Goal: Transaction & Acquisition: Purchase product/service

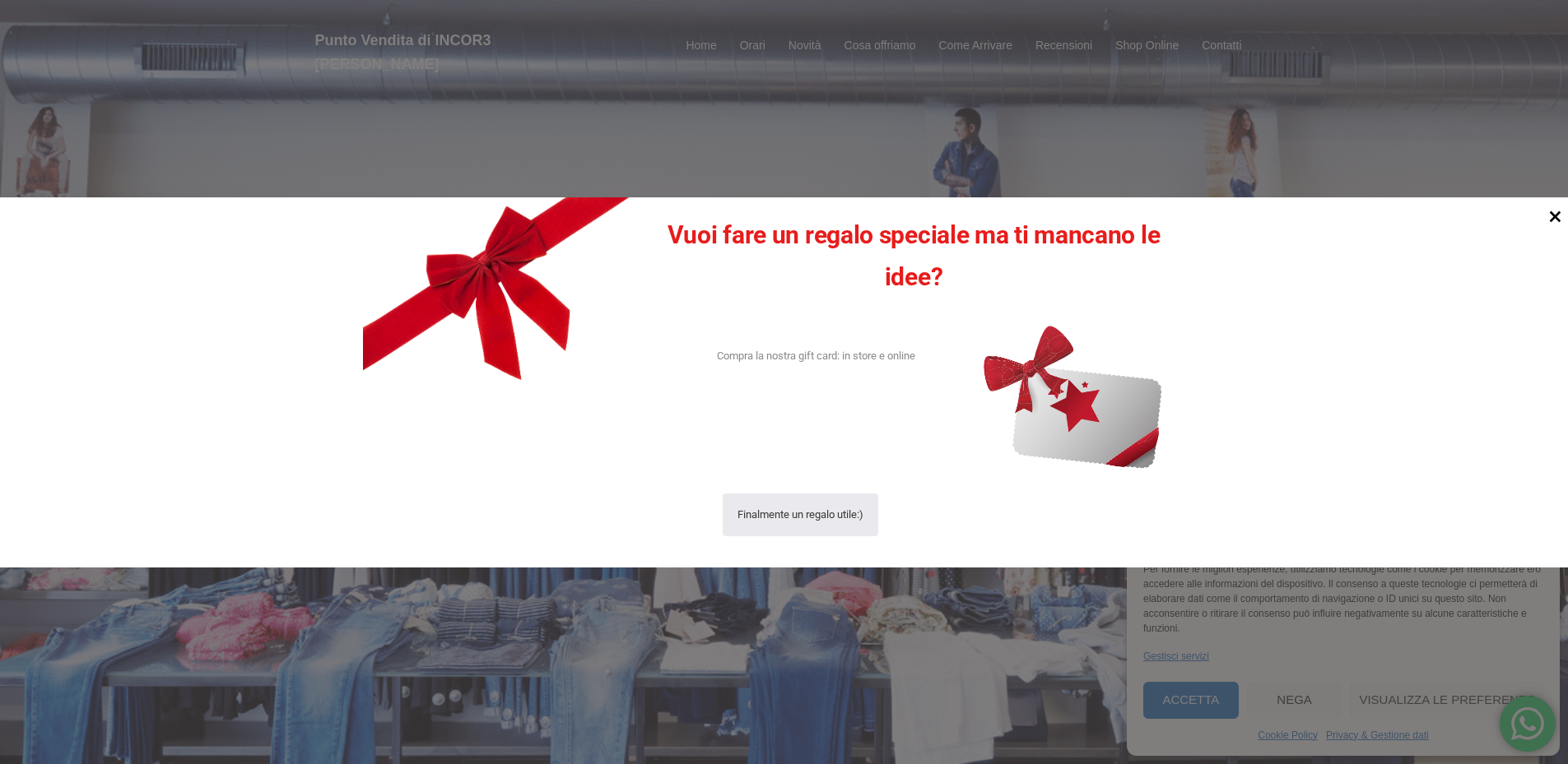
click at [1555, 219] on icon at bounding box center [1555, 216] width 22 height 22
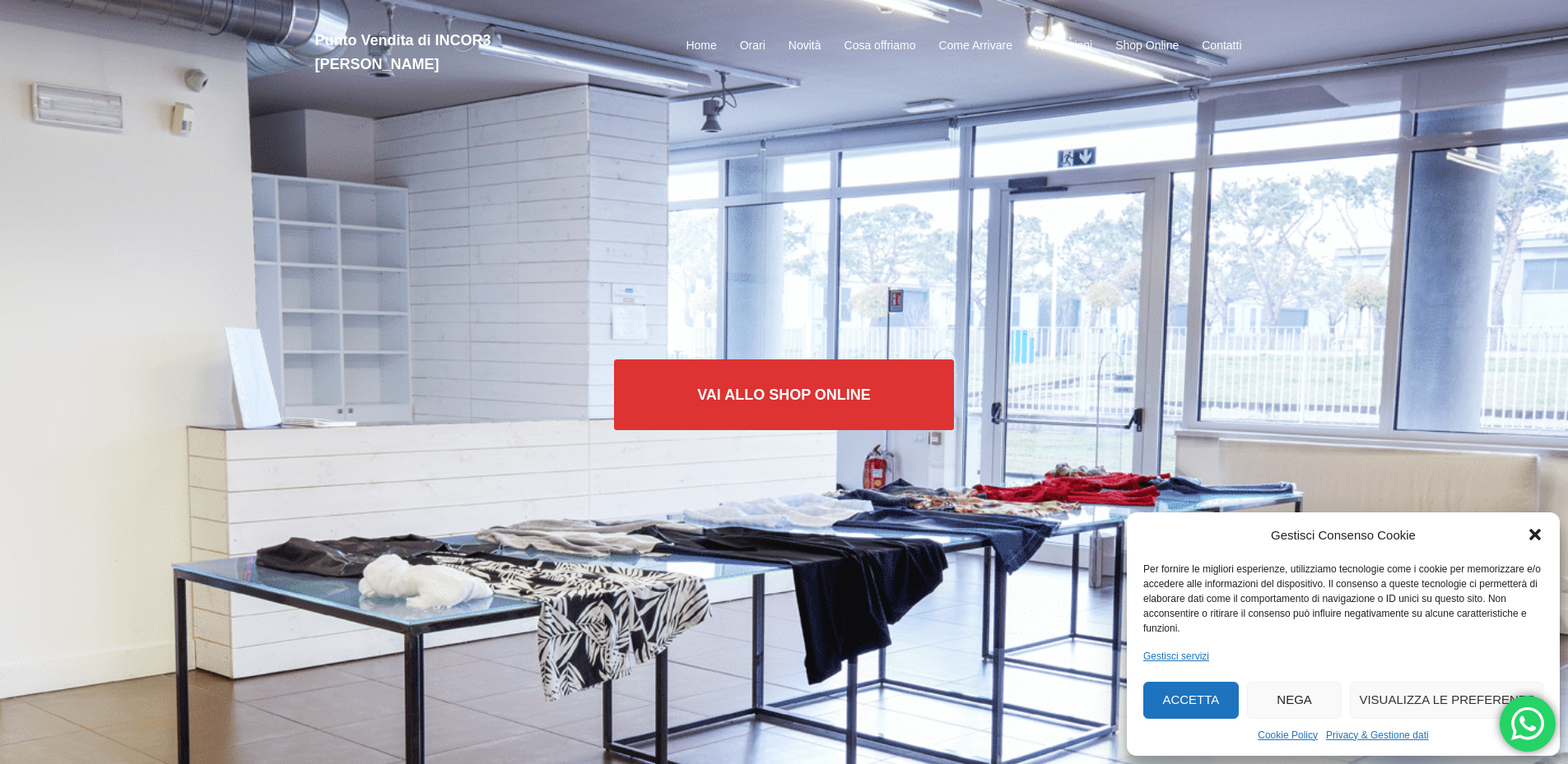
click at [1532, 535] on icon "Chiudi la finestra di dialogo" at bounding box center [1535, 534] width 16 height 16
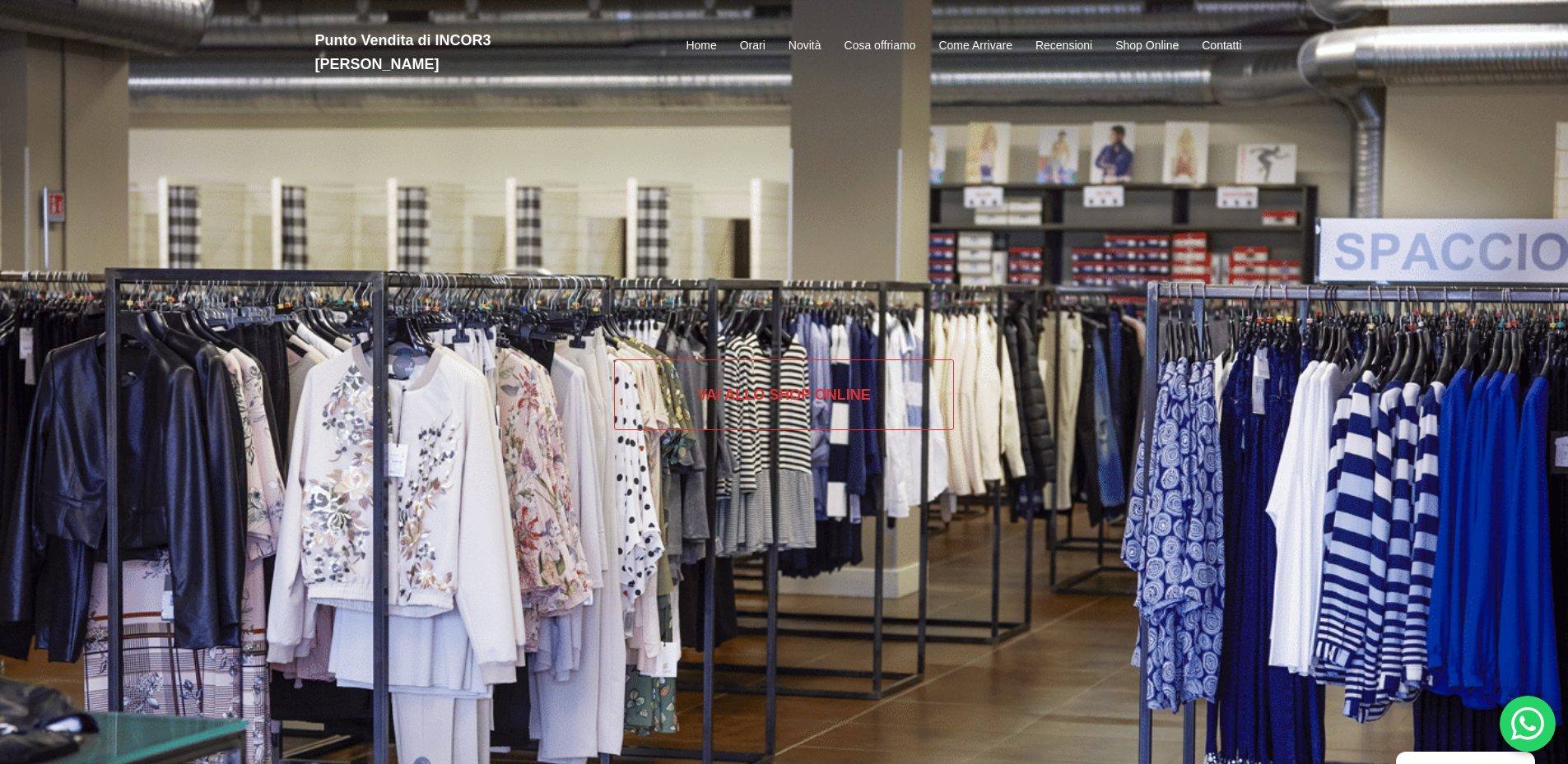
click at [811, 392] on link "Vai allo SHOP ONLINE" at bounding box center [784, 394] width 340 height 71
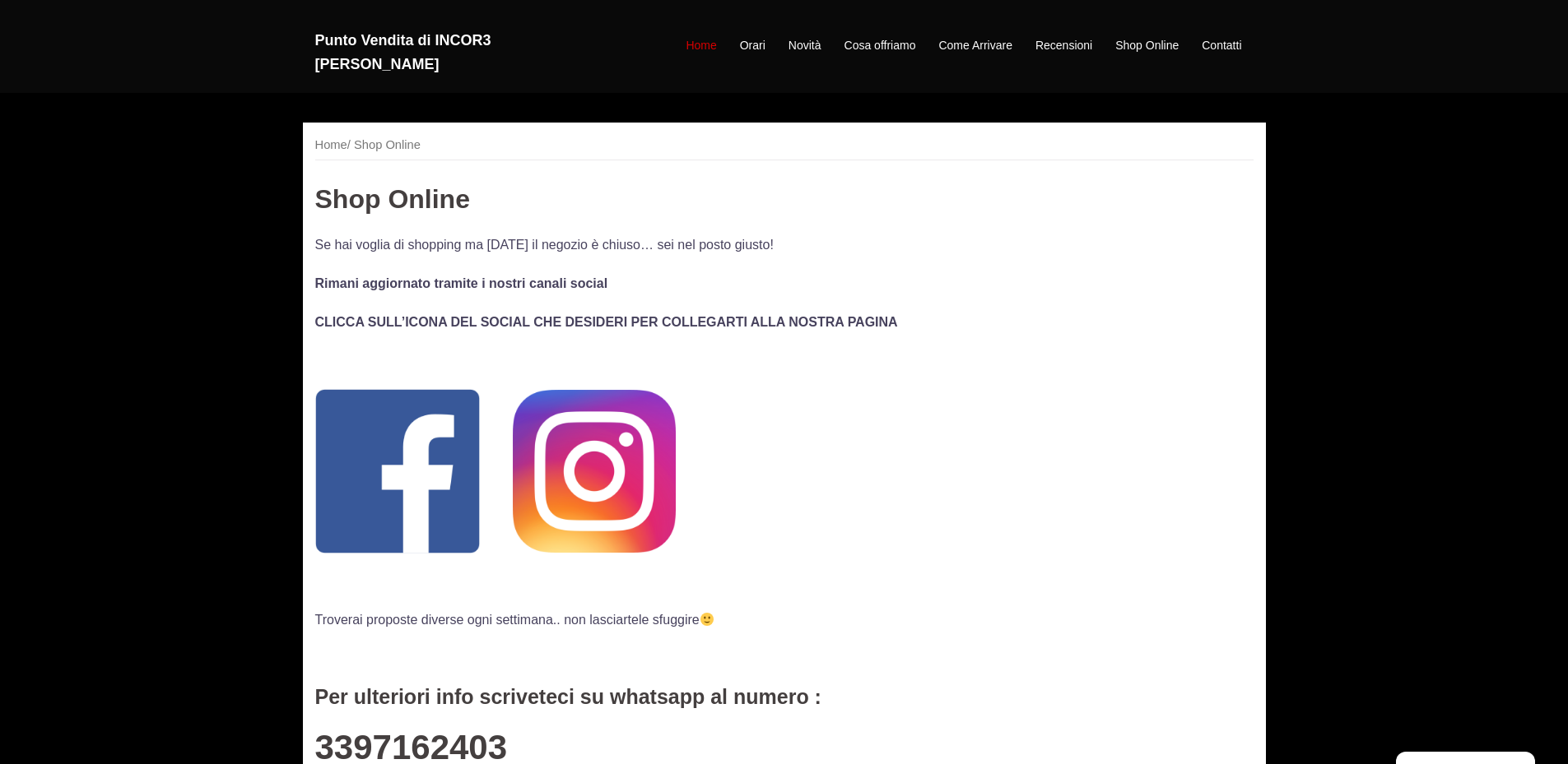
click at [715, 38] on link "Home" at bounding box center [701, 46] width 31 height 20
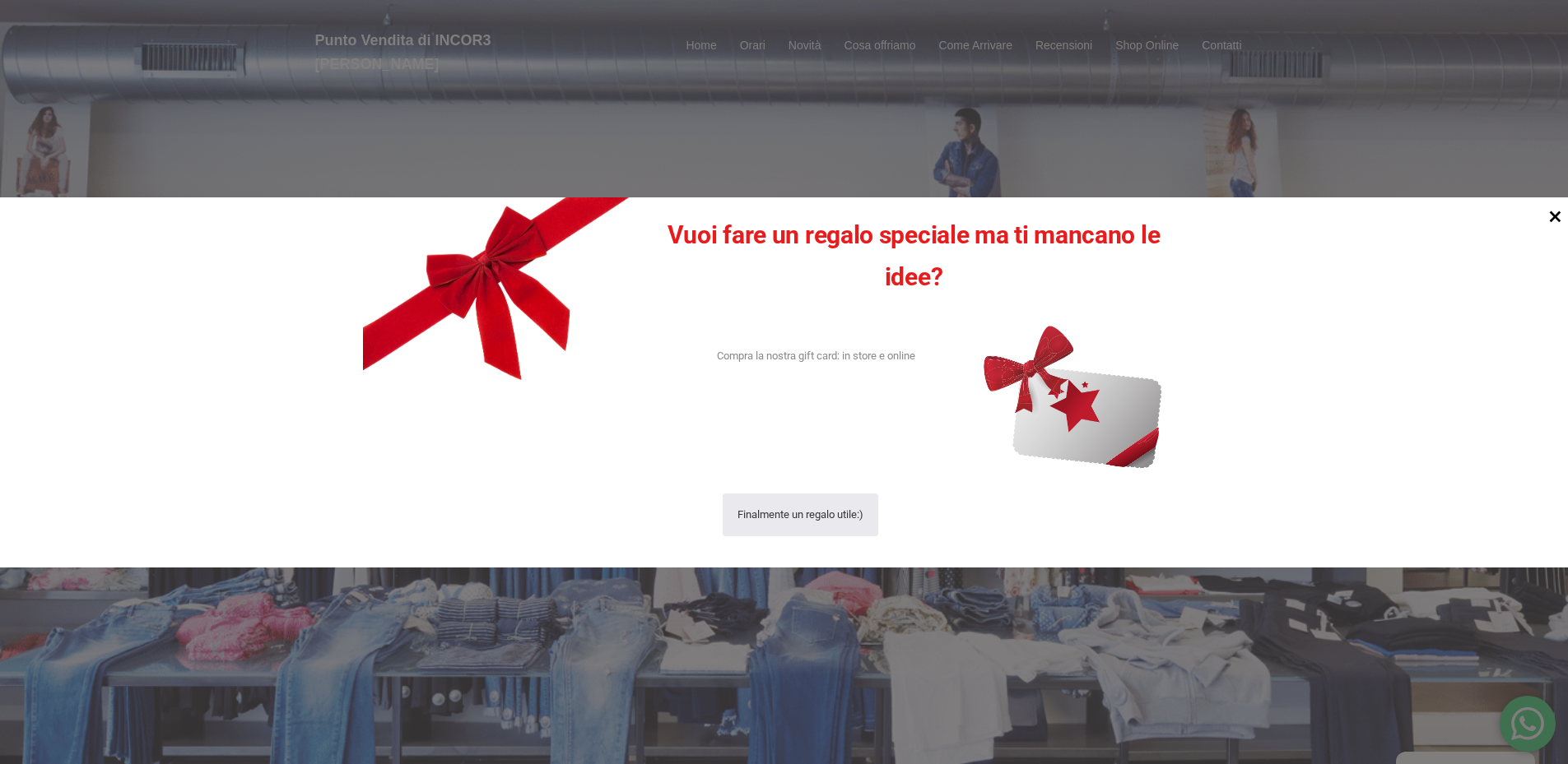
click at [1557, 220] on icon at bounding box center [1556, 217] width 11 height 11
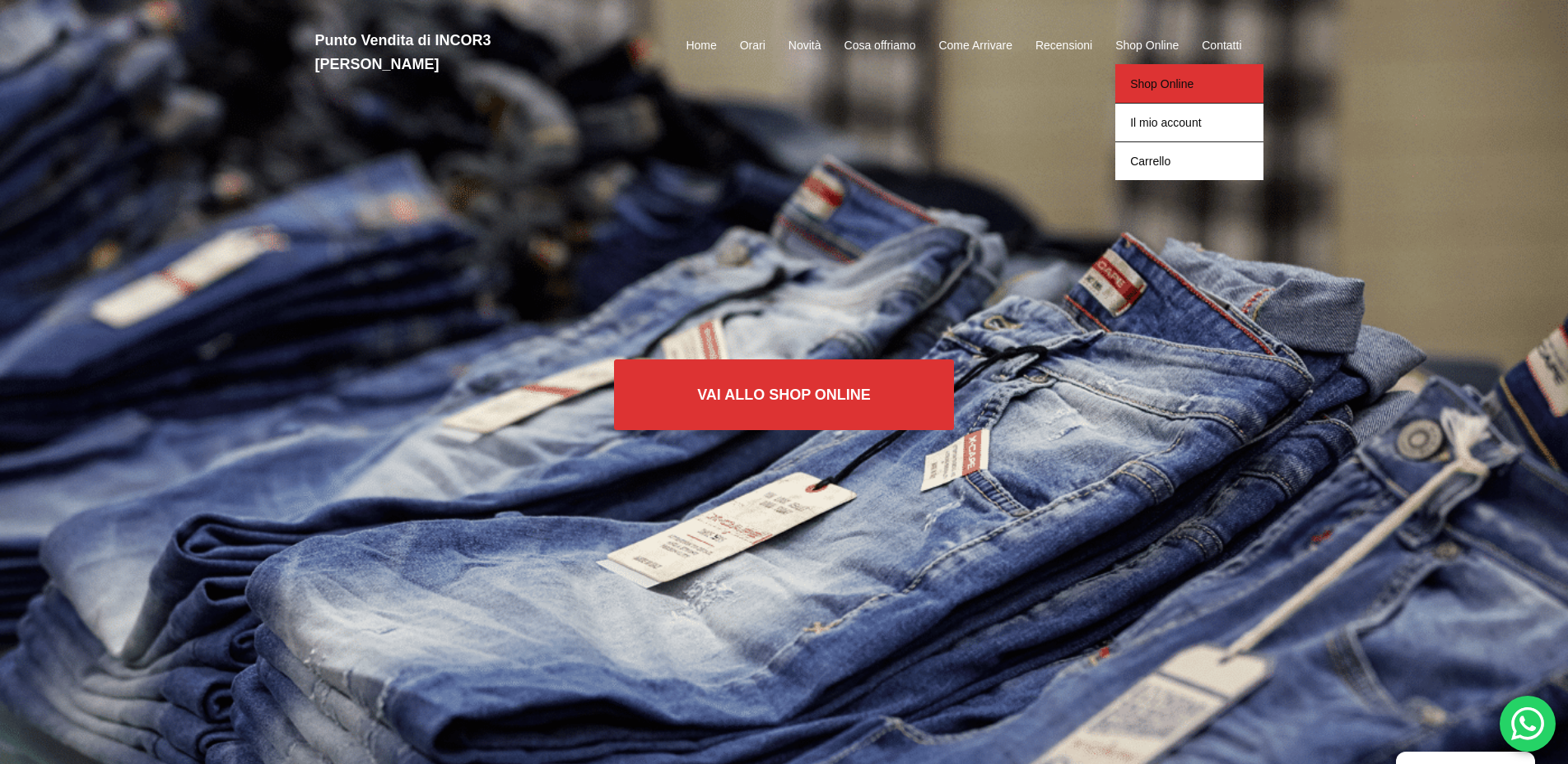
click at [1156, 67] on link "Shop Online" at bounding box center [1189, 83] width 148 height 38
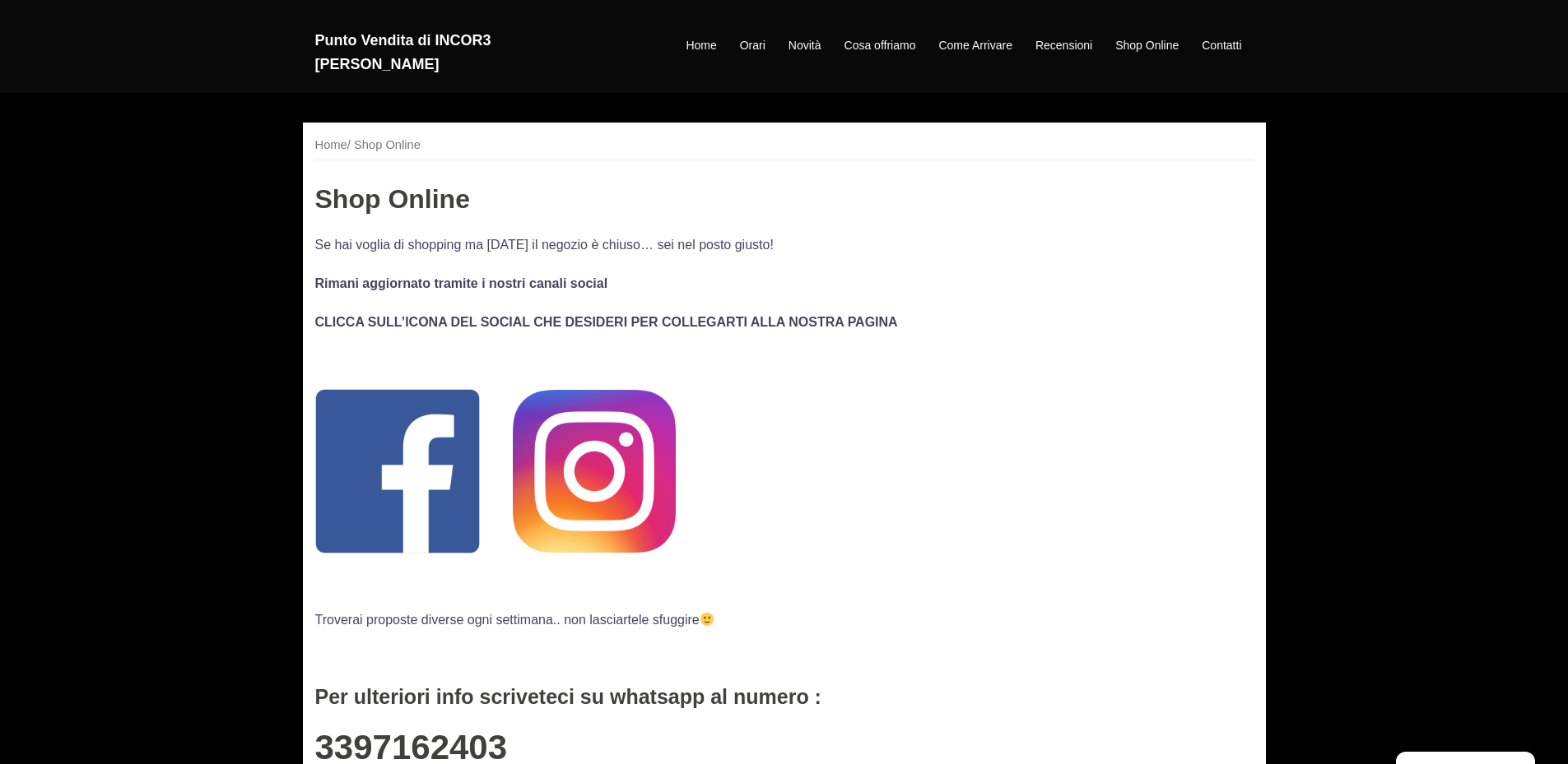
click at [829, 279] on p "Rimani aggiornato tramite i nostri canali social" at bounding box center [784, 283] width 938 height 22
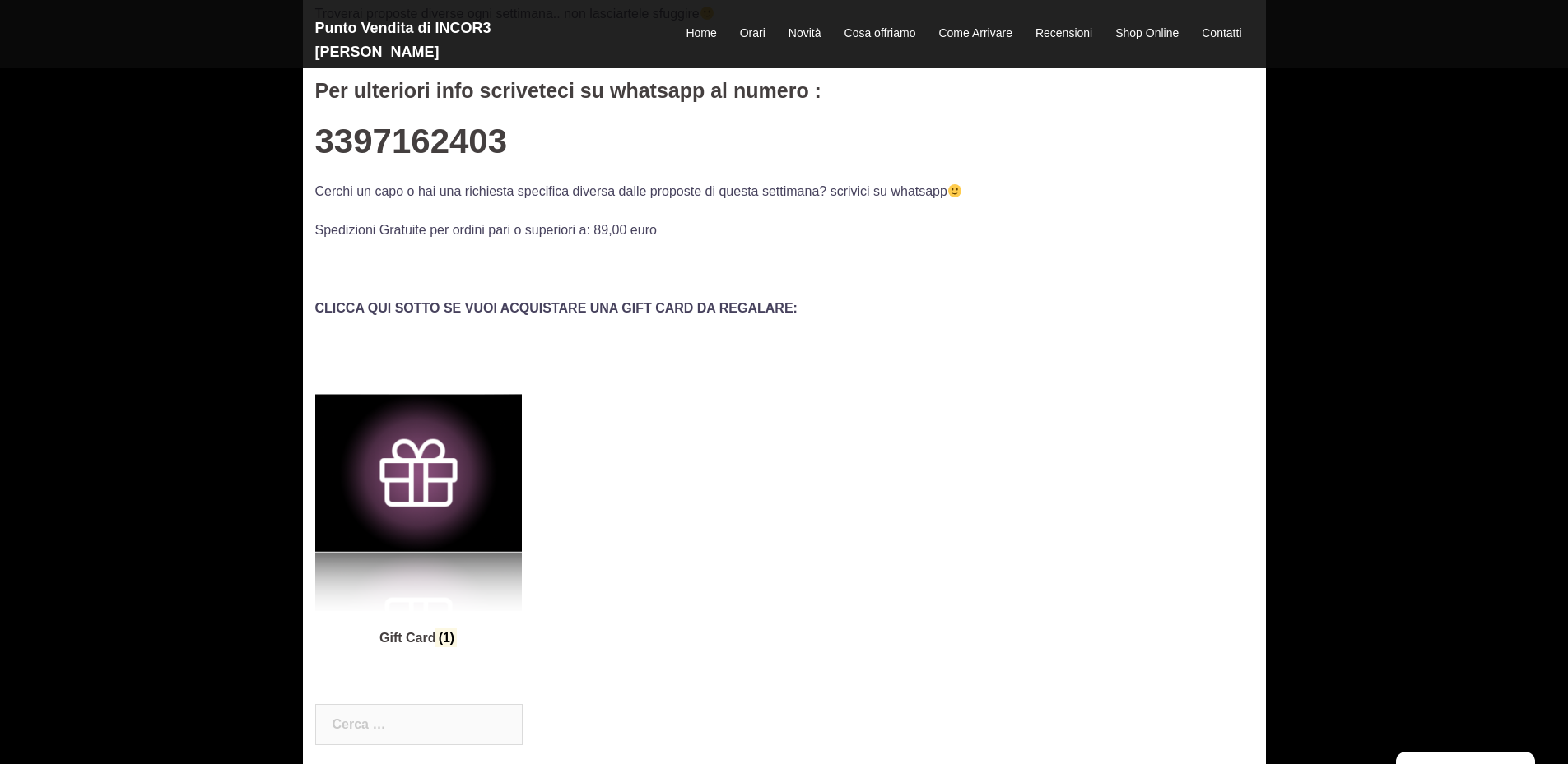
scroll to position [576, 0]
